Goal: Find specific page/section: Find specific page/section

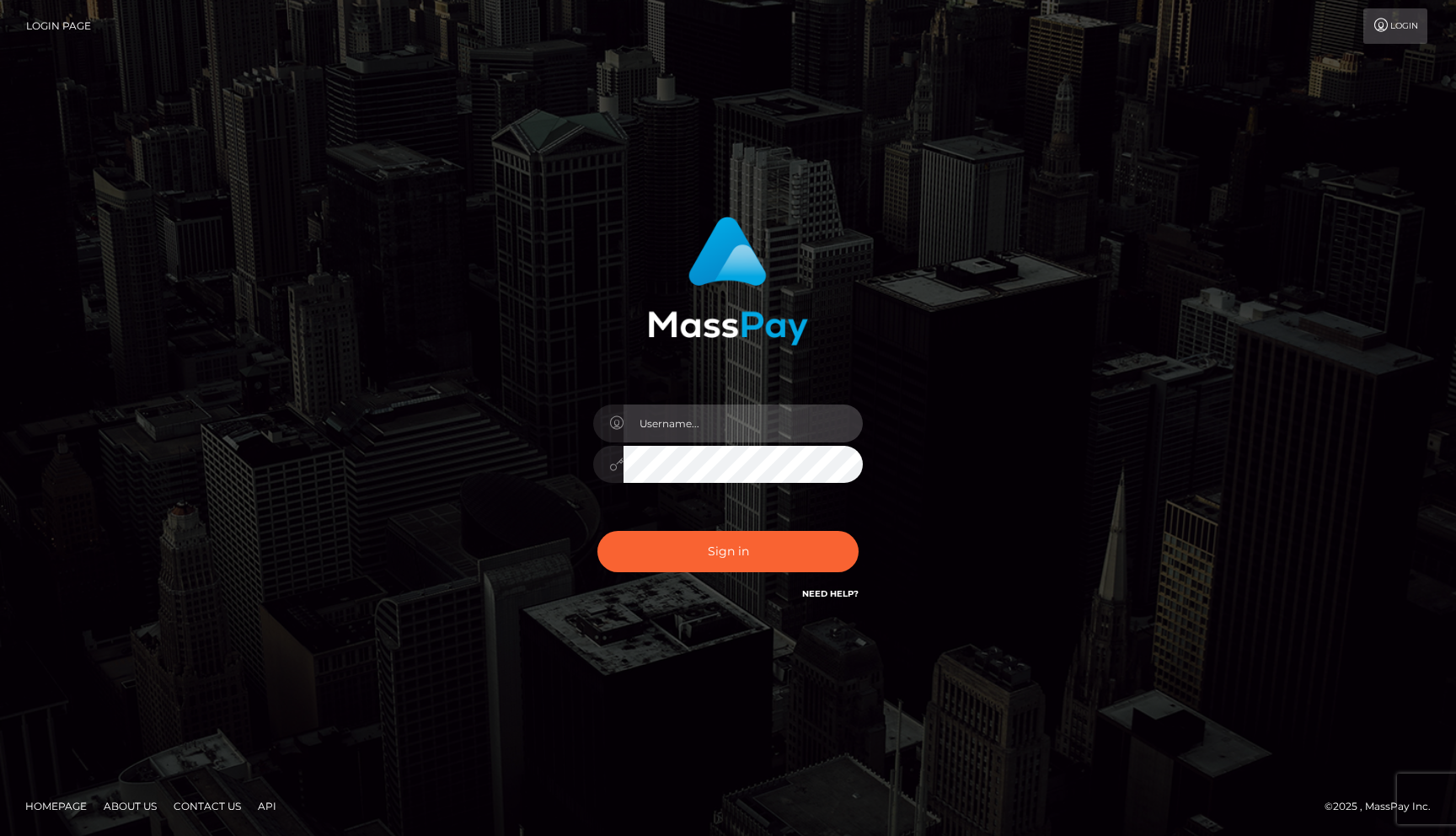
click at [698, 421] on input "text" at bounding box center [744, 423] width 239 height 38
click at [0, 835] on com-1password-button at bounding box center [0, 836] width 0 height 0
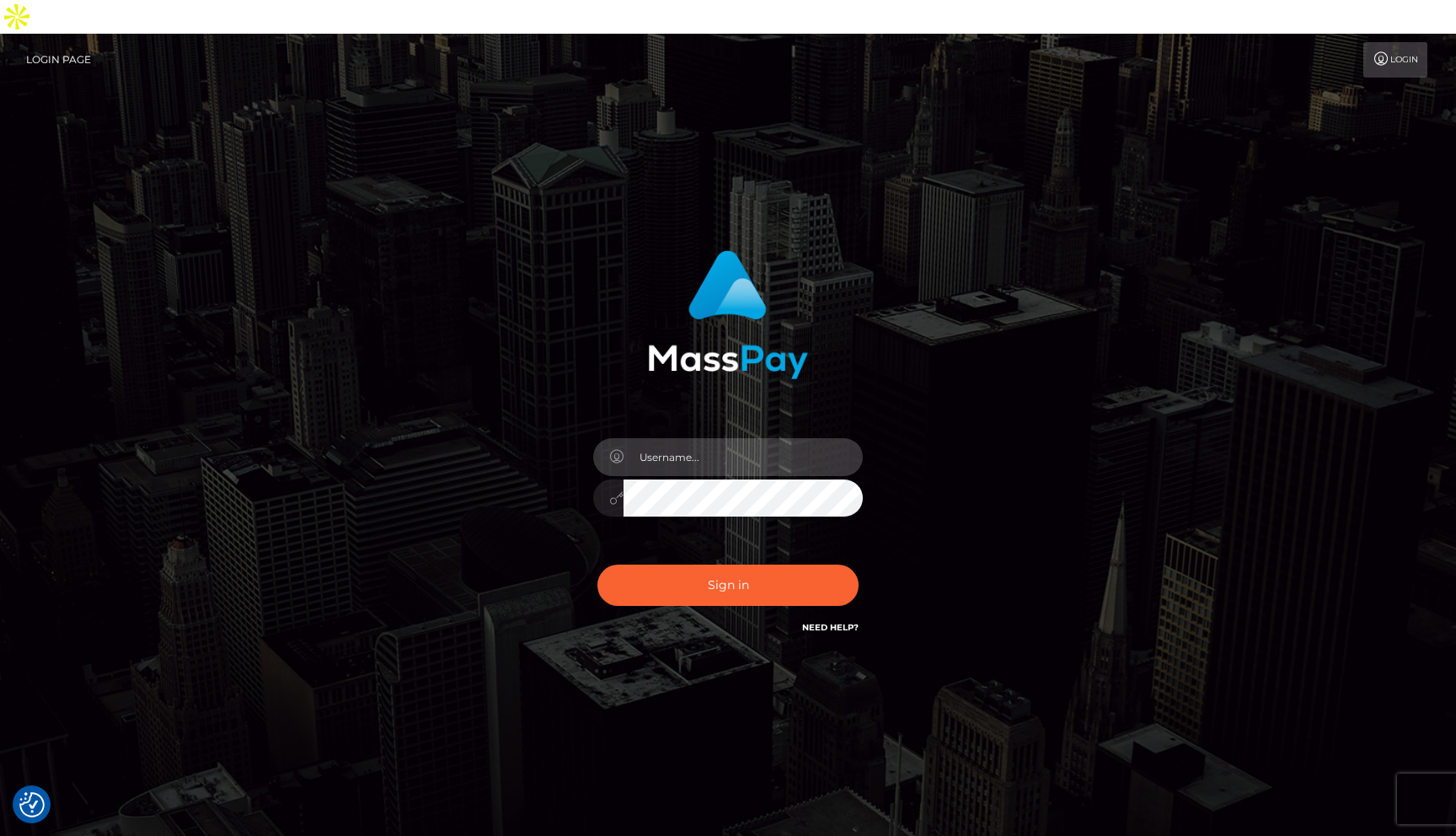
type input "rakshit.throne"
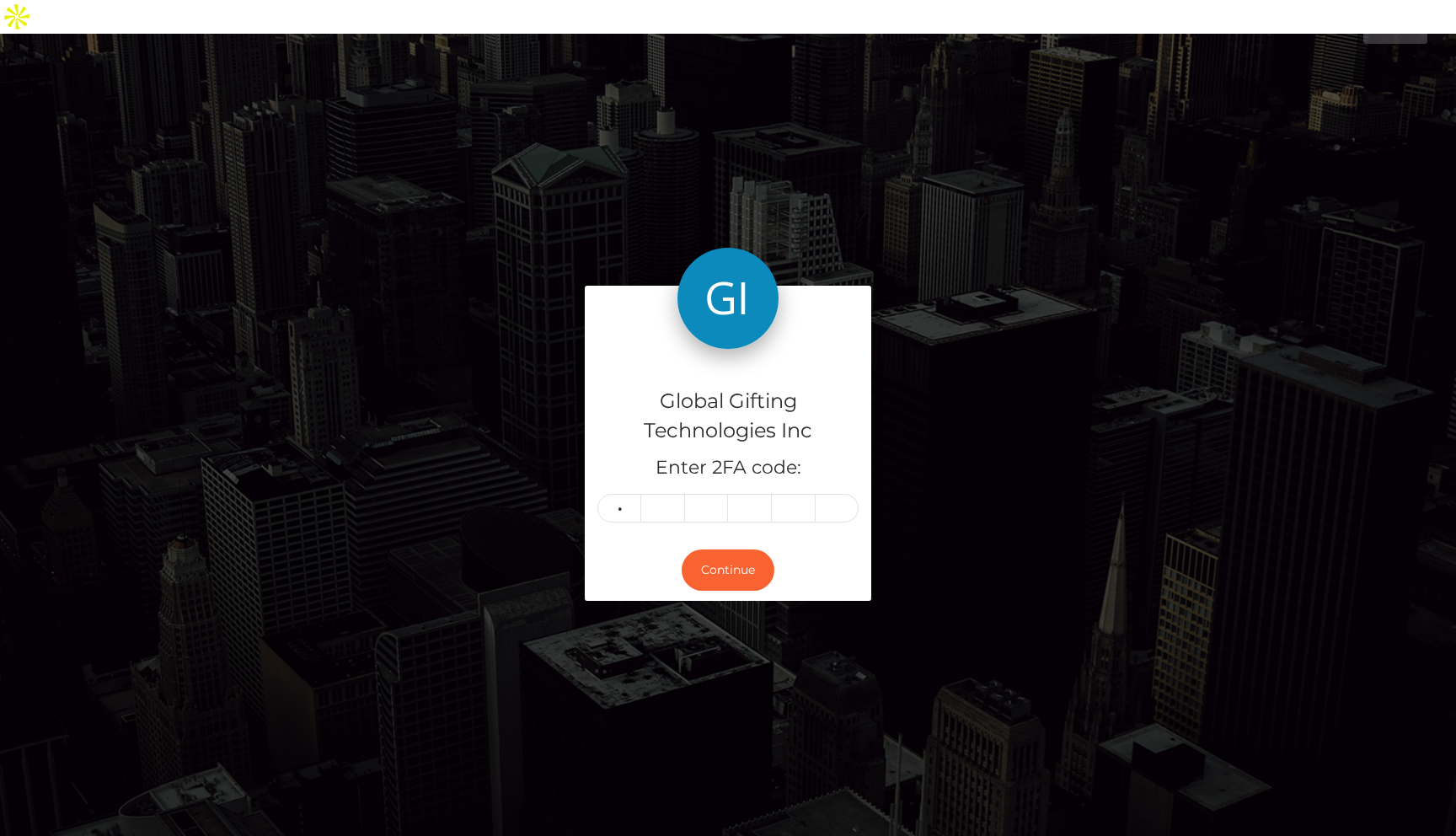
type input "1"
type input "4"
type input "6"
type input "3"
type input "7"
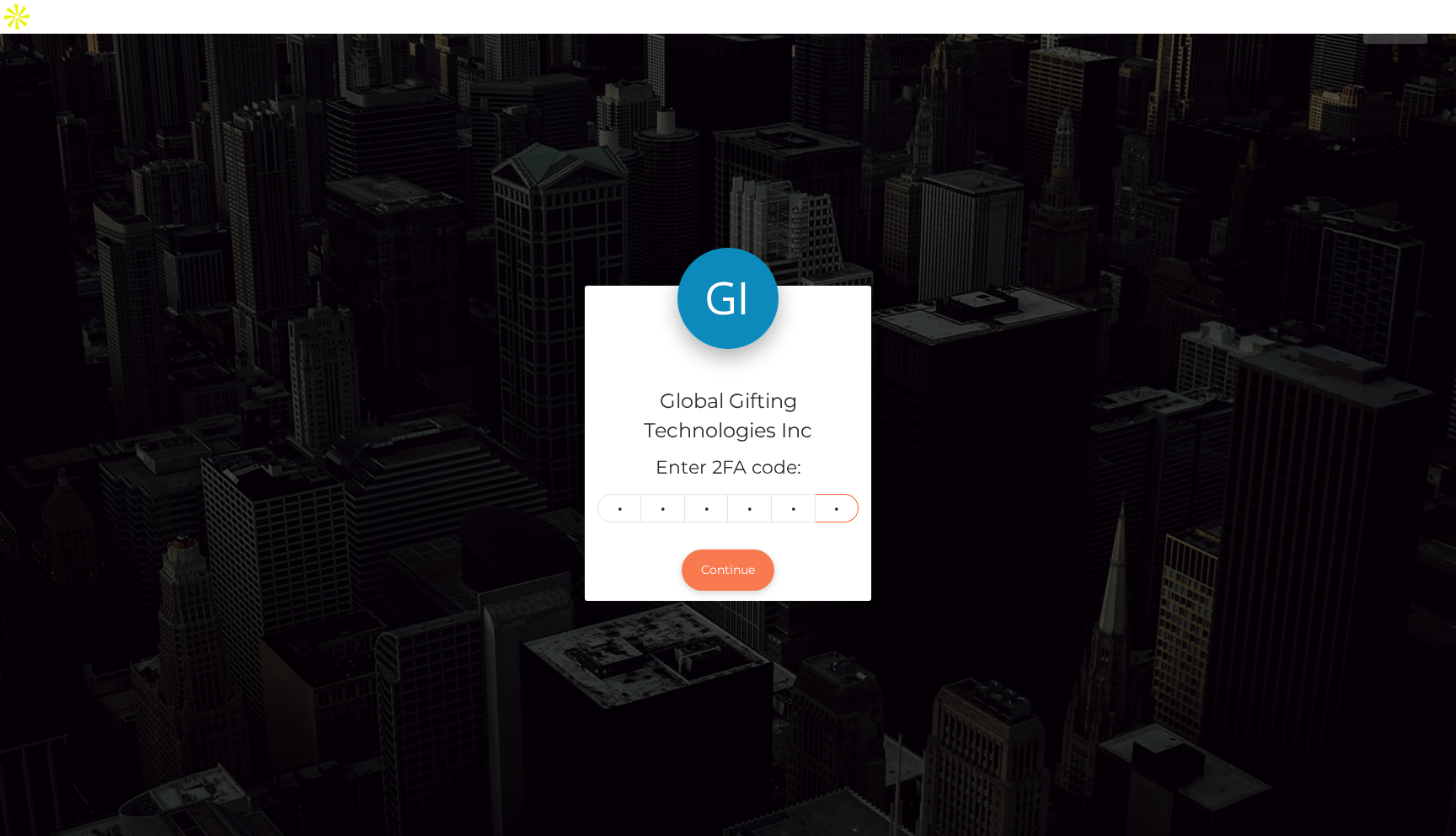
type input "0"
click at [724, 550] on button "Continue" at bounding box center [728, 570] width 93 height 41
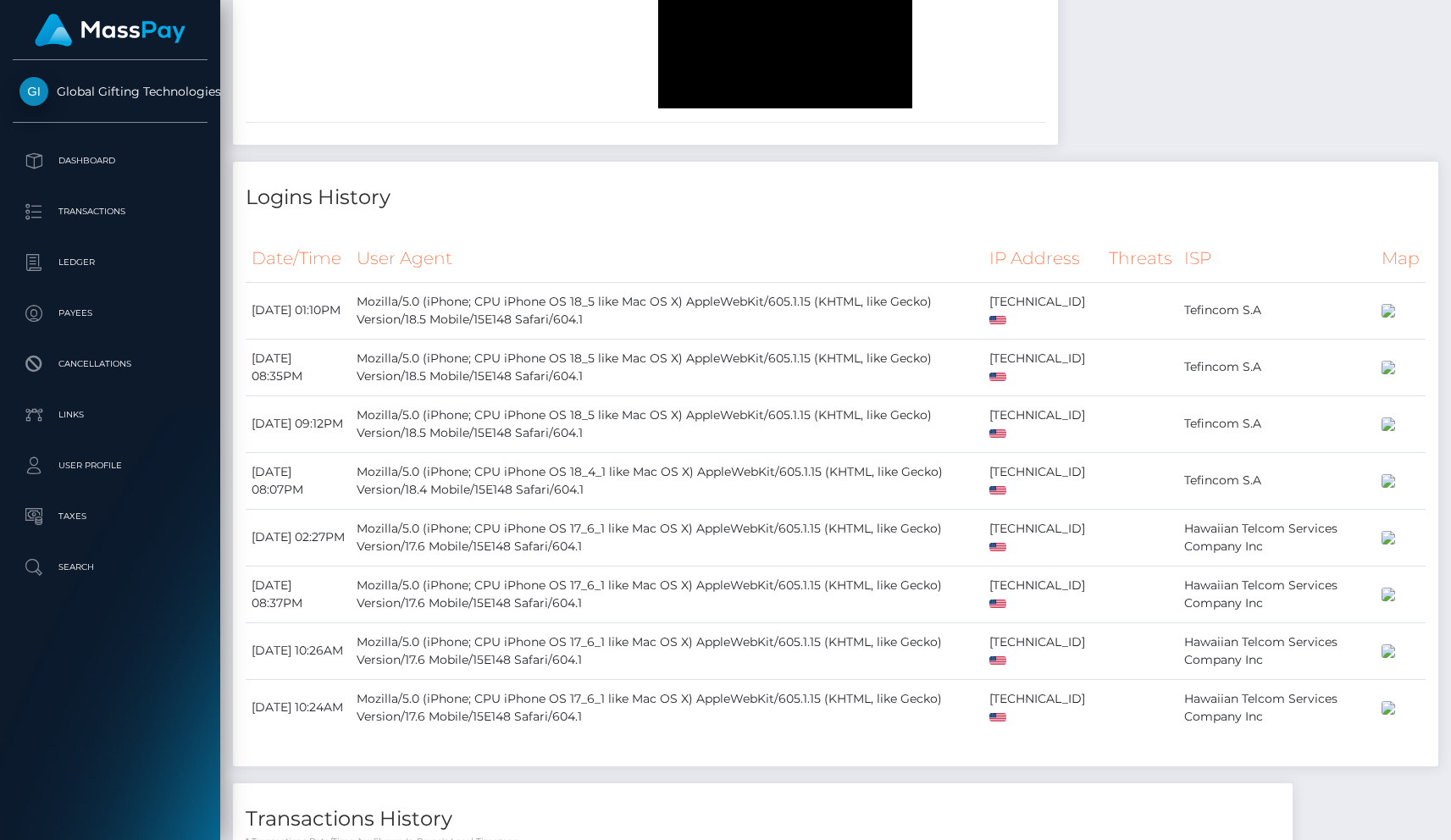
scroll to position [2053, 0]
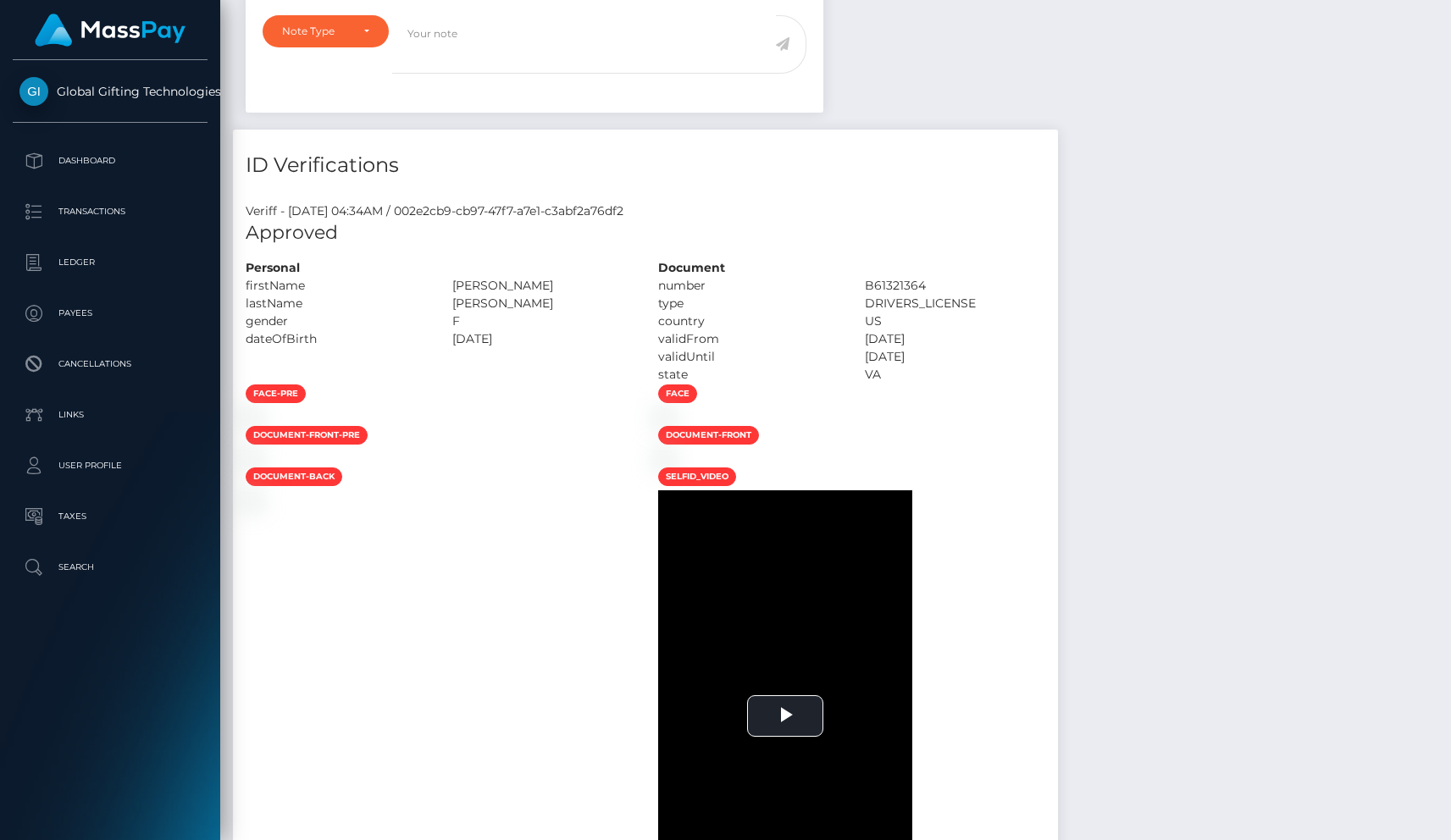
scroll to position [846810, 846885]
